Goal: Navigation & Orientation: Find specific page/section

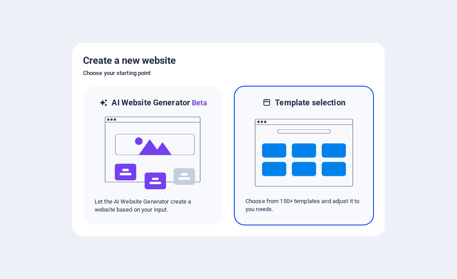
click at [306, 152] on img at bounding box center [304, 152] width 98 height 89
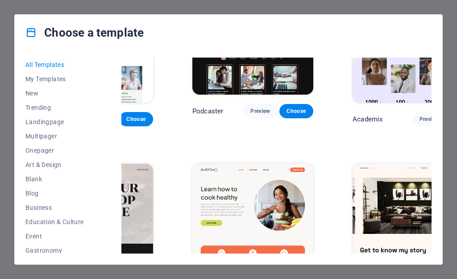
scroll to position [804, 100]
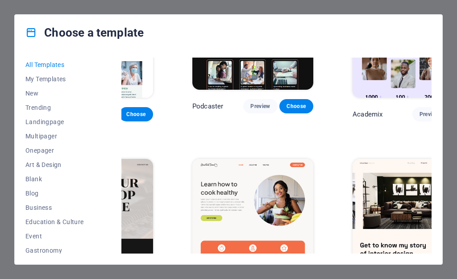
click at [254, 159] on img at bounding box center [252, 215] width 121 height 112
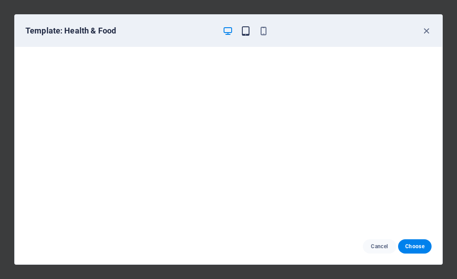
click at [245, 33] on icon "button" at bounding box center [246, 31] width 10 height 10
click at [426, 31] on icon "button" at bounding box center [427, 31] width 10 height 10
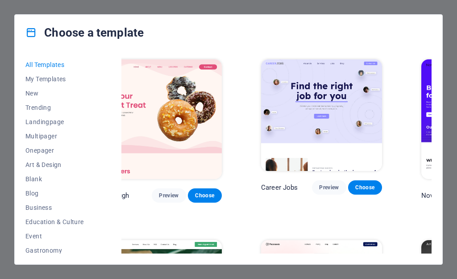
scroll to position [0, 0]
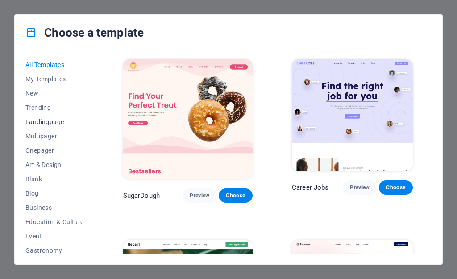
click at [62, 123] on span "Landingpage" at bounding box center [54, 121] width 58 height 7
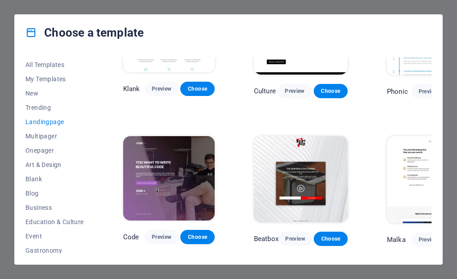
scroll to position [89, 0]
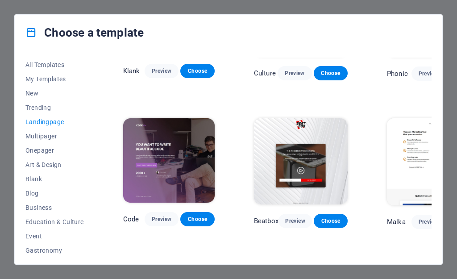
click at [174, 165] on img at bounding box center [169, 160] width 92 height 84
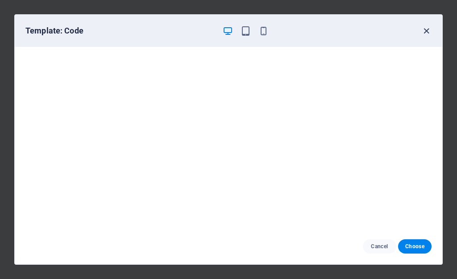
click at [426, 30] on icon "button" at bounding box center [427, 31] width 10 height 10
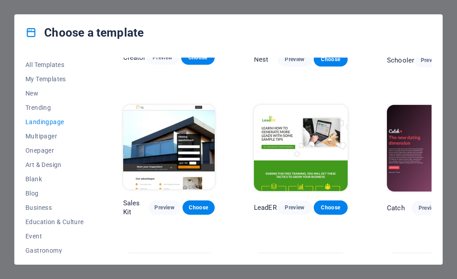
scroll to position [848, 0]
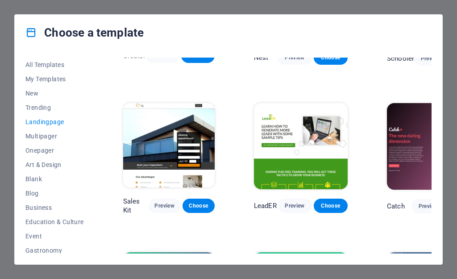
click at [189, 146] on img at bounding box center [169, 145] width 92 height 84
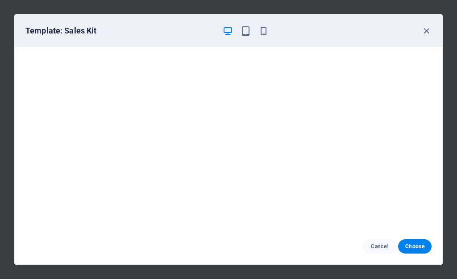
scroll to position [2, 0]
click at [426, 32] on icon "button" at bounding box center [427, 31] width 10 height 10
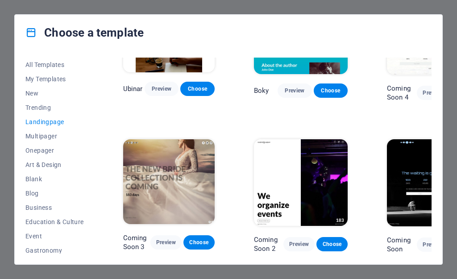
scroll to position [1120, 0]
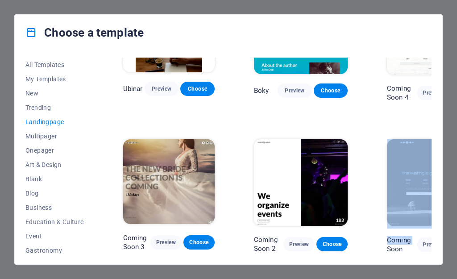
drag, startPoint x: 346, startPoint y: 245, endPoint x: 379, endPoint y: 248, distance: 33.2
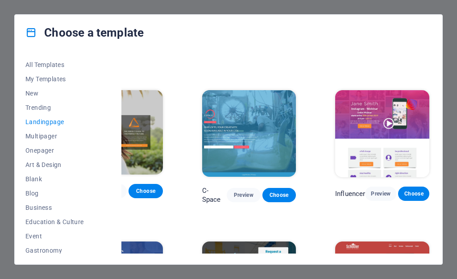
scroll to position [540, 55]
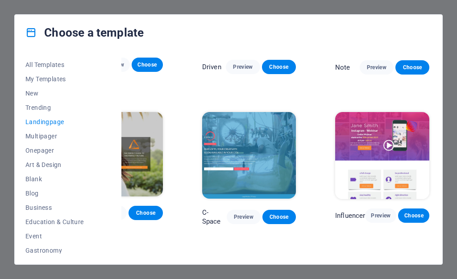
click at [366, 170] on img at bounding box center [382, 155] width 94 height 87
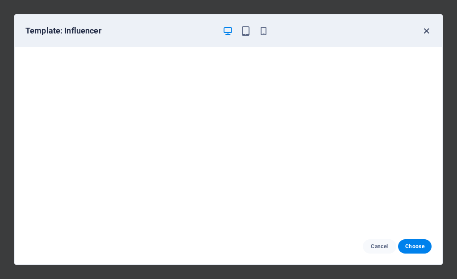
click at [426, 31] on icon "button" at bounding box center [427, 31] width 10 height 10
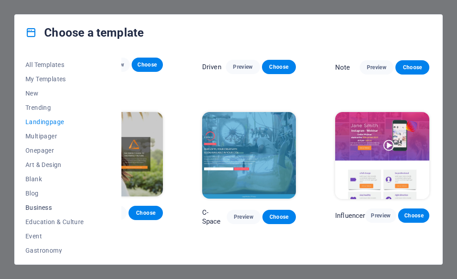
click at [35, 207] on span "Business" at bounding box center [54, 207] width 58 height 7
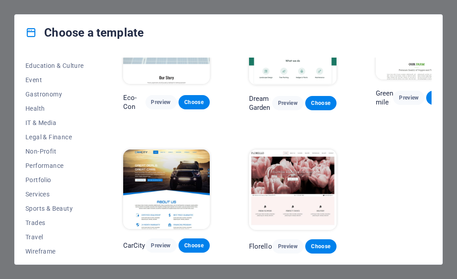
scroll to position [161, 0]
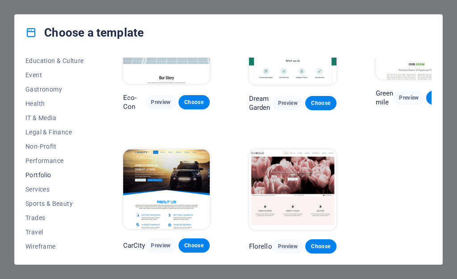
click at [46, 176] on span "Portfolio" at bounding box center [54, 174] width 58 height 7
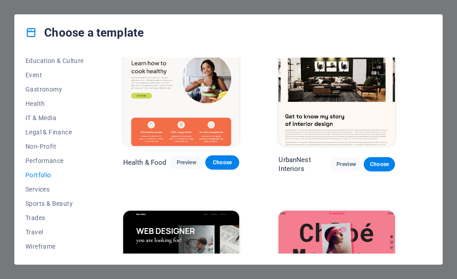
scroll to position [0, 0]
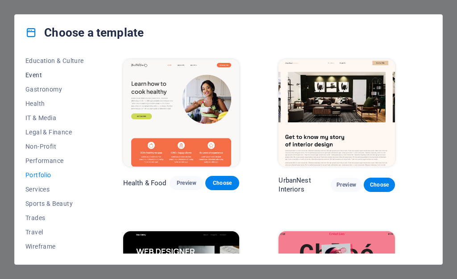
click at [35, 71] on button "Event" at bounding box center [54, 75] width 58 height 14
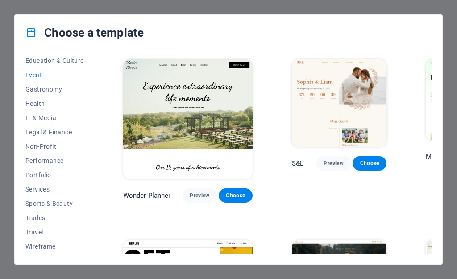
drag, startPoint x: 96, startPoint y: 175, endPoint x: 96, endPoint y: 159, distance: 16.5
click at [95, 159] on div "All Templates My Templates New Trending Landingpage Multipager Onepager Art & D…" at bounding box center [59, 156] width 69 height 196
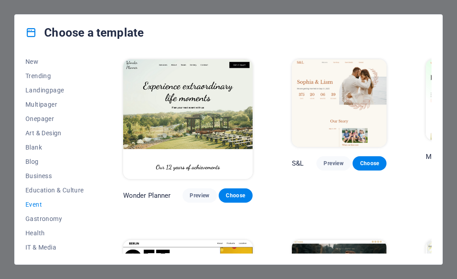
scroll to position [30, 0]
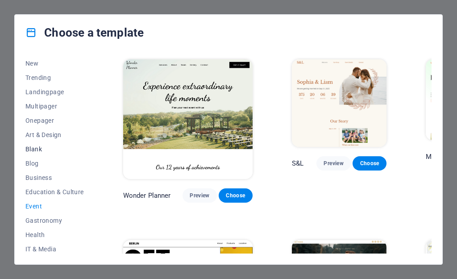
click at [40, 149] on span "Blank" at bounding box center [54, 149] width 58 height 7
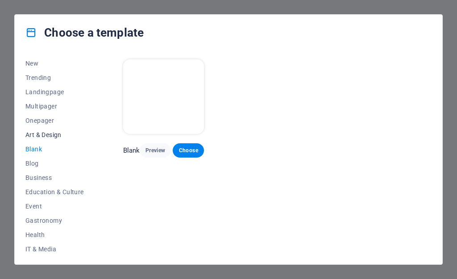
click at [50, 135] on span "Art & Design" at bounding box center [54, 134] width 58 height 7
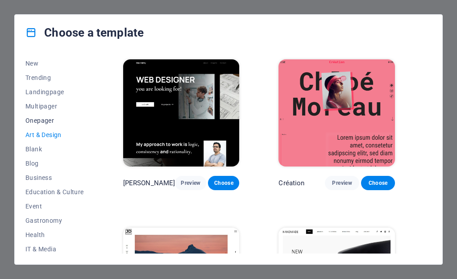
click at [45, 120] on span "Onepager" at bounding box center [54, 120] width 58 height 7
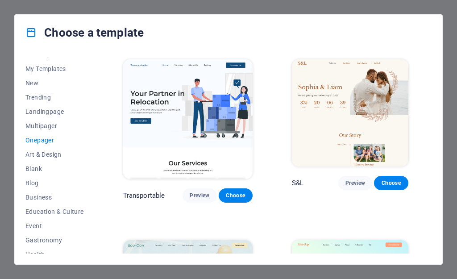
scroll to position [0, 0]
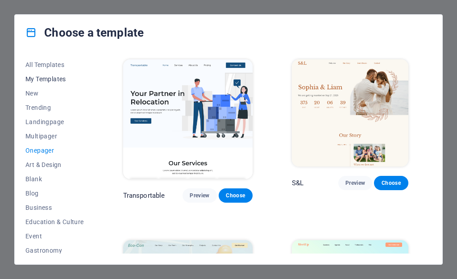
click at [50, 78] on span "My Templates" at bounding box center [54, 78] width 58 height 7
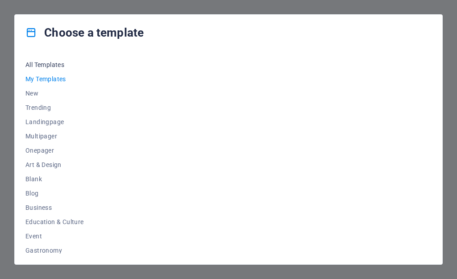
click at [51, 64] on span "All Templates" at bounding box center [54, 64] width 58 height 7
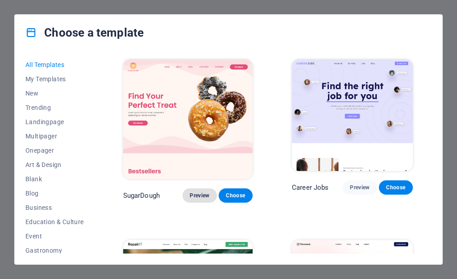
click at [190, 192] on span "Preview" at bounding box center [200, 195] width 20 height 7
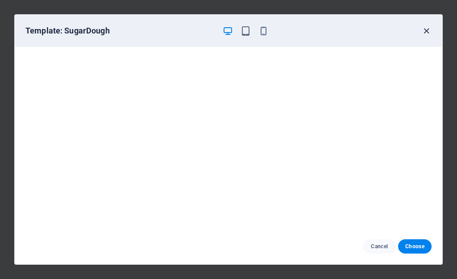
click at [425, 30] on icon "button" at bounding box center [427, 31] width 10 height 10
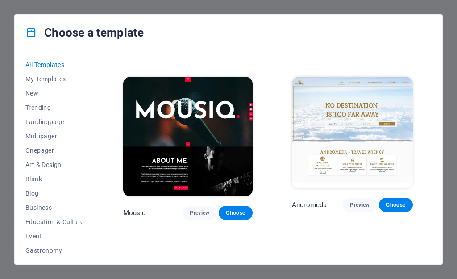
scroll to position [5939, 0]
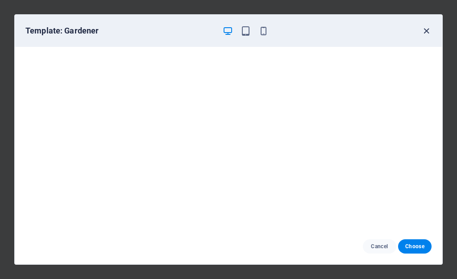
click at [427, 31] on icon "button" at bounding box center [427, 31] width 10 height 10
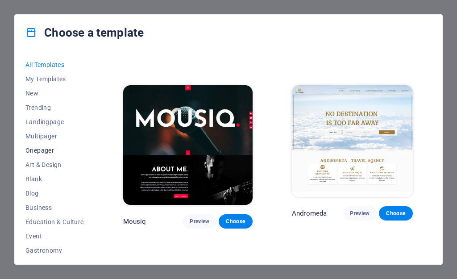
click at [40, 151] on span "Onepager" at bounding box center [54, 150] width 58 height 7
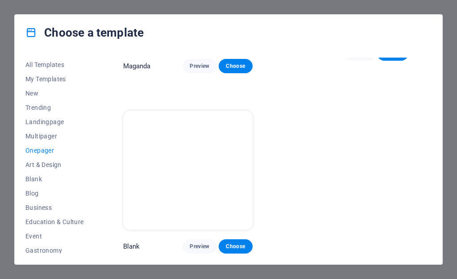
scroll to position [2543, 0]
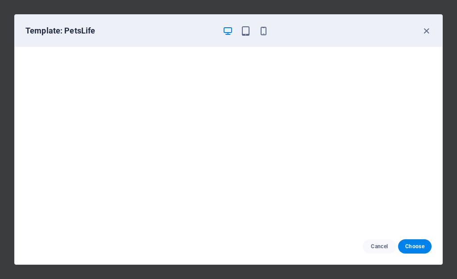
click at [174, 36] on h6 "Template: PetsLife" at bounding box center [120, 30] width 190 height 11
click at [426, 30] on icon "button" at bounding box center [427, 31] width 10 height 10
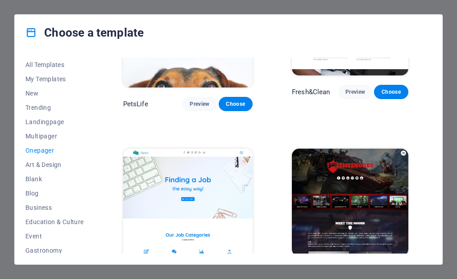
scroll to position [2990, 0]
